Goal: Task Accomplishment & Management: Use online tool/utility

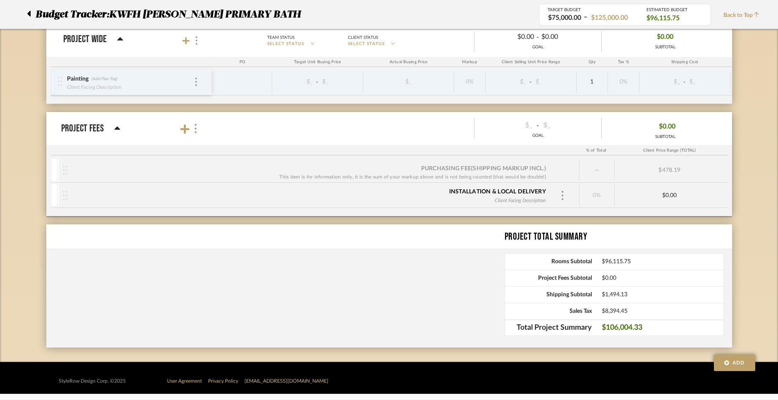
click at [28, 14] on icon at bounding box center [28, 14] width 3 height 6
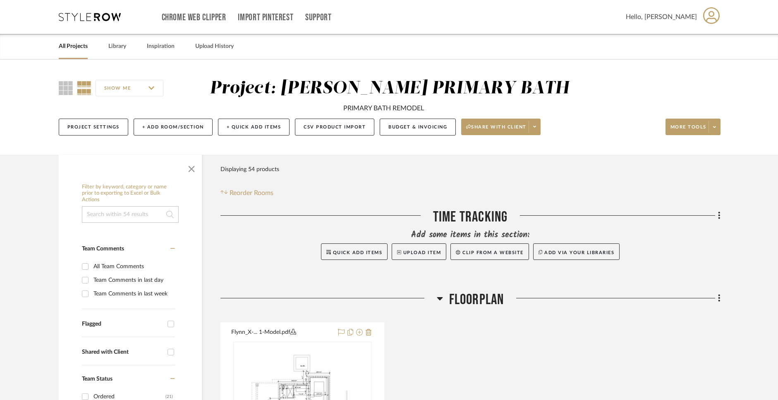
click at [98, 17] on icon at bounding box center [90, 17] width 62 height 8
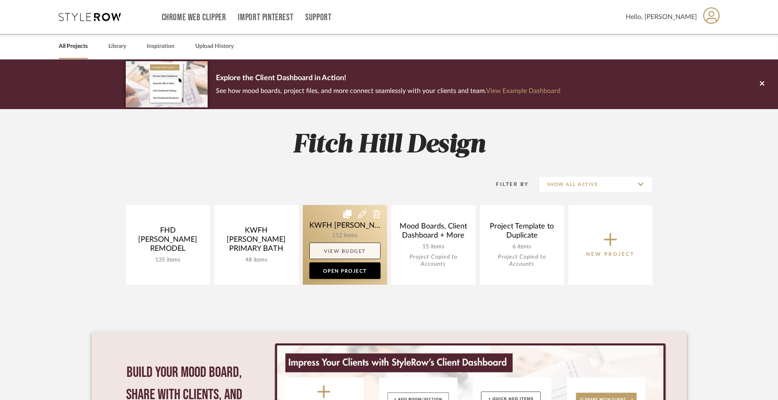
click at [364, 252] on link "View Budget" at bounding box center [344, 251] width 71 height 17
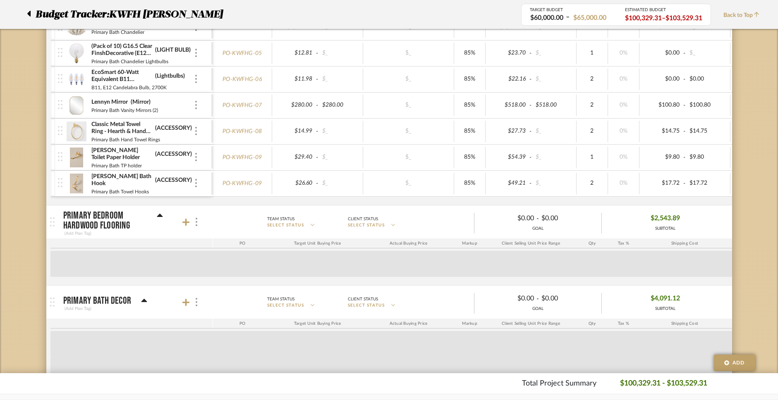
scroll to position [615, 0]
